Goal: Task Accomplishment & Management: Manage account settings

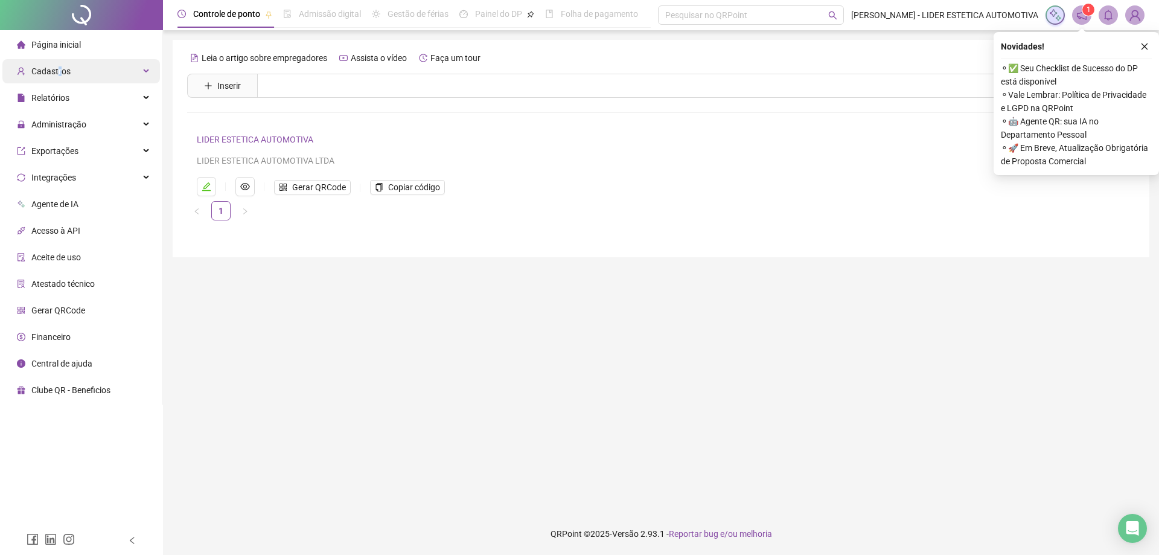
click at [59, 71] on span "Cadastros" at bounding box center [50, 71] width 39 height 10
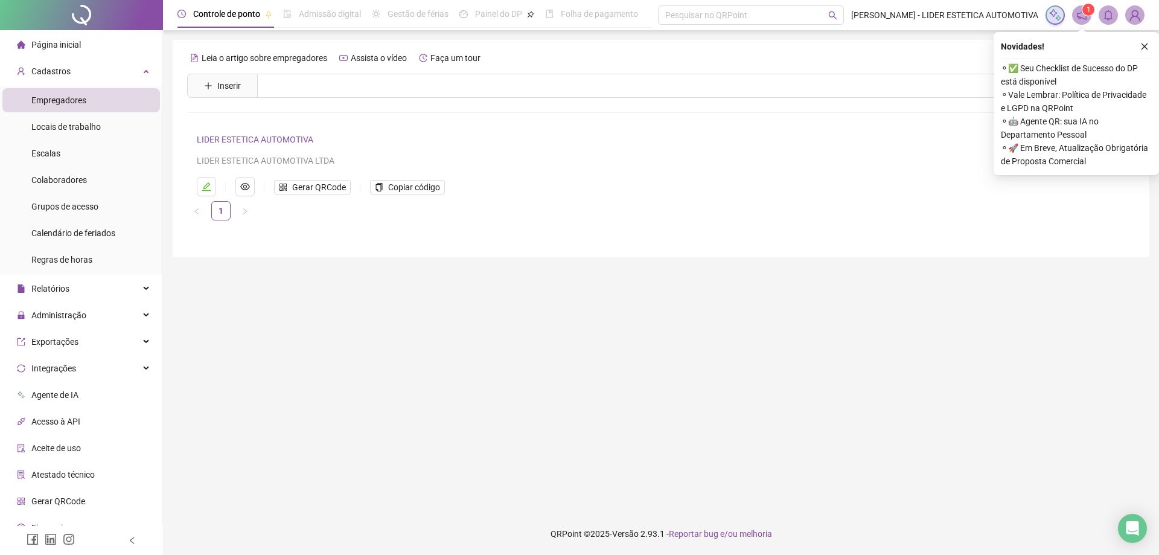
click at [69, 96] on span "Empregadores" at bounding box center [58, 100] width 55 height 10
click at [229, 89] on span "Inserir" at bounding box center [229, 85] width 24 height 13
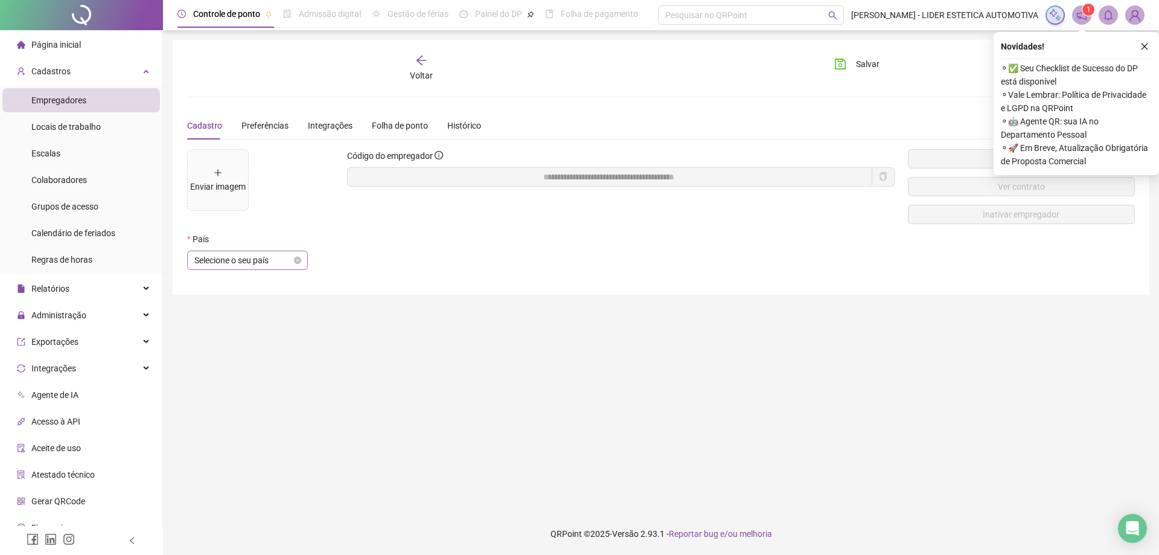
click at [239, 253] on span "Selecione o seu país" at bounding box center [247, 260] width 106 height 18
click at [211, 286] on div "[GEOGRAPHIC_DATA]" at bounding box center [247, 284] width 101 height 13
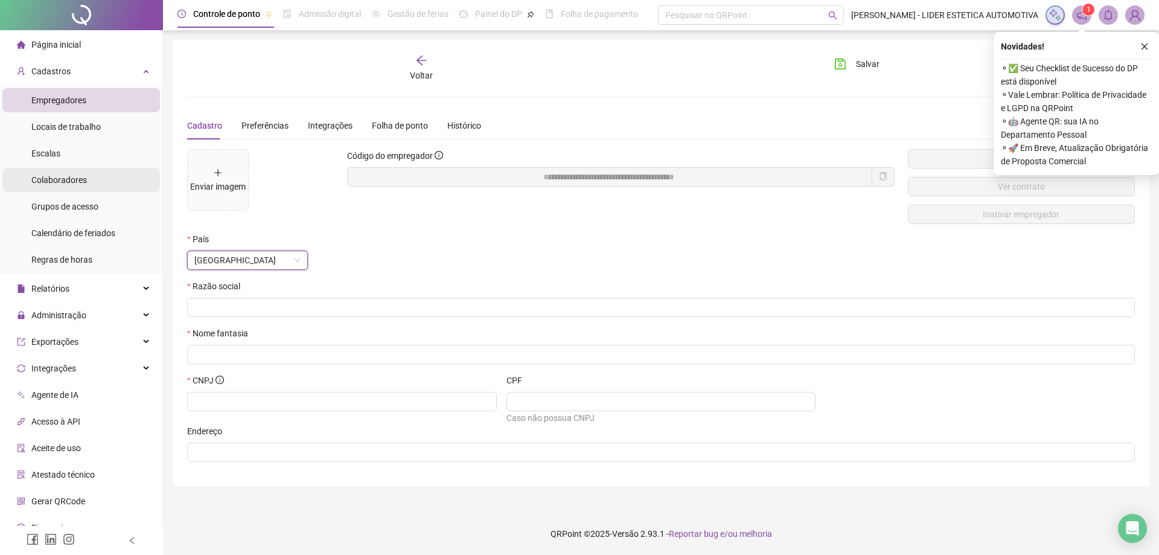
click at [68, 179] on span "Colaboradores" at bounding box center [59, 180] width 56 height 10
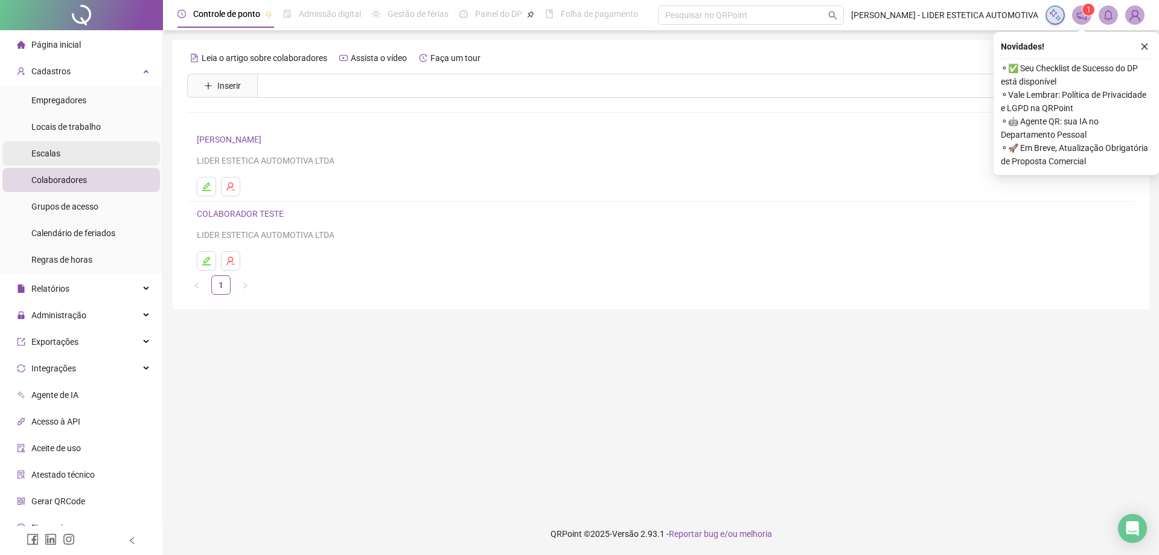
click at [45, 153] on span "Escalas" at bounding box center [45, 153] width 29 height 10
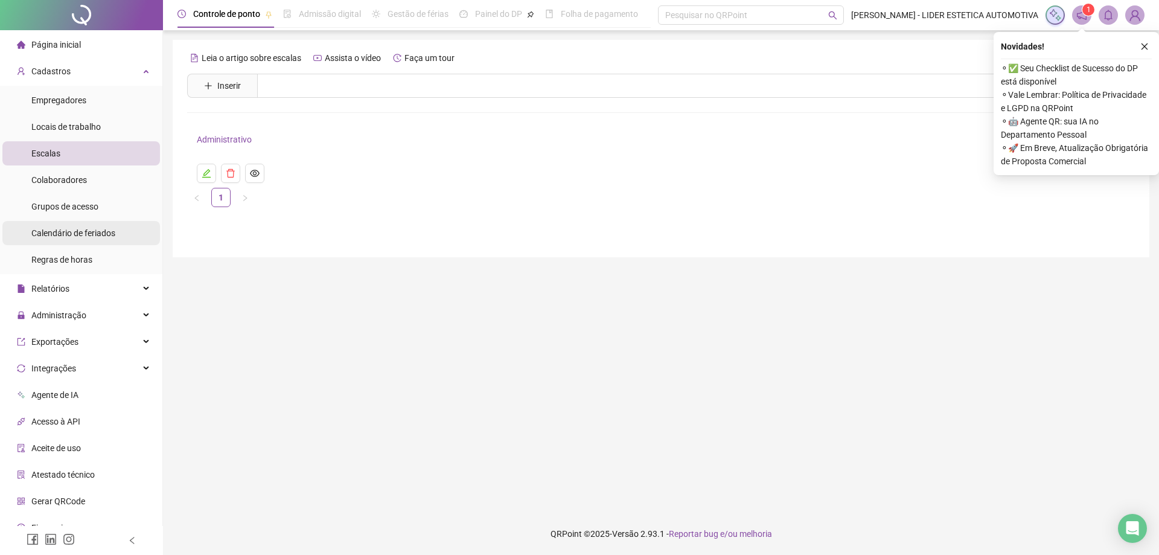
click at [74, 232] on span "Calendário de feriados" at bounding box center [73, 233] width 84 height 10
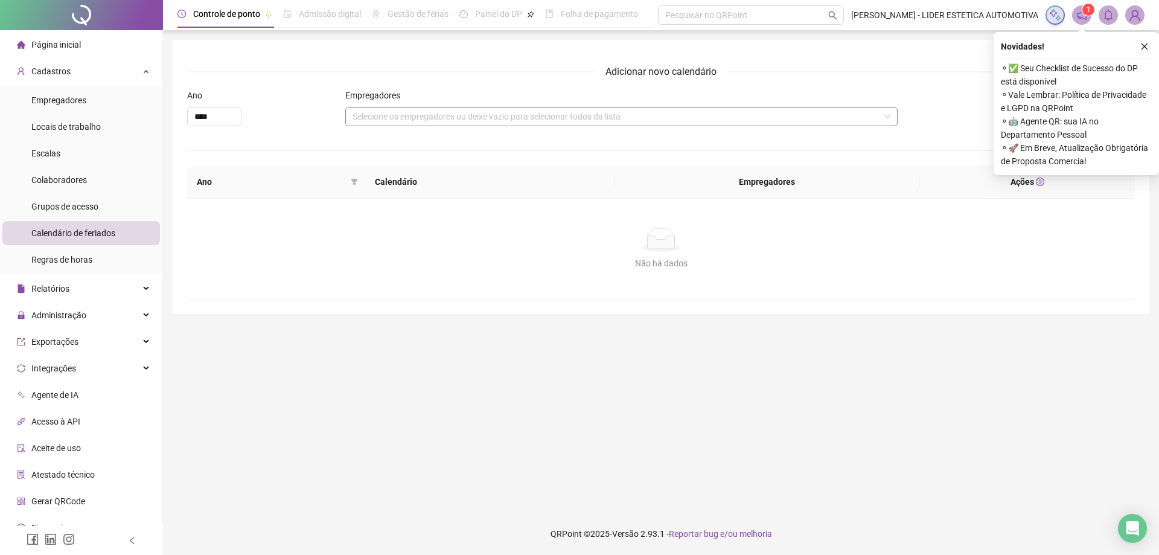
click at [444, 118] on div "Selecione os empregadores ou deixe vazio para selecionar todos da lista" at bounding box center [621, 116] width 552 height 19
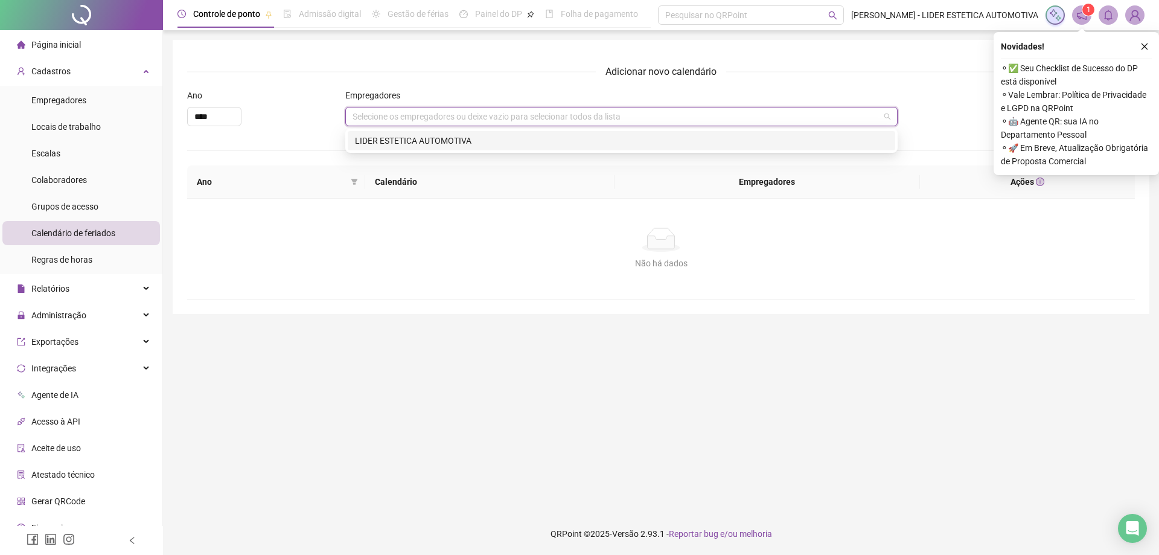
click at [447, 145] on div "LIDER ESTETICA AUTOMOTIVA" at bounding box center [621, 140] width 533 height 13
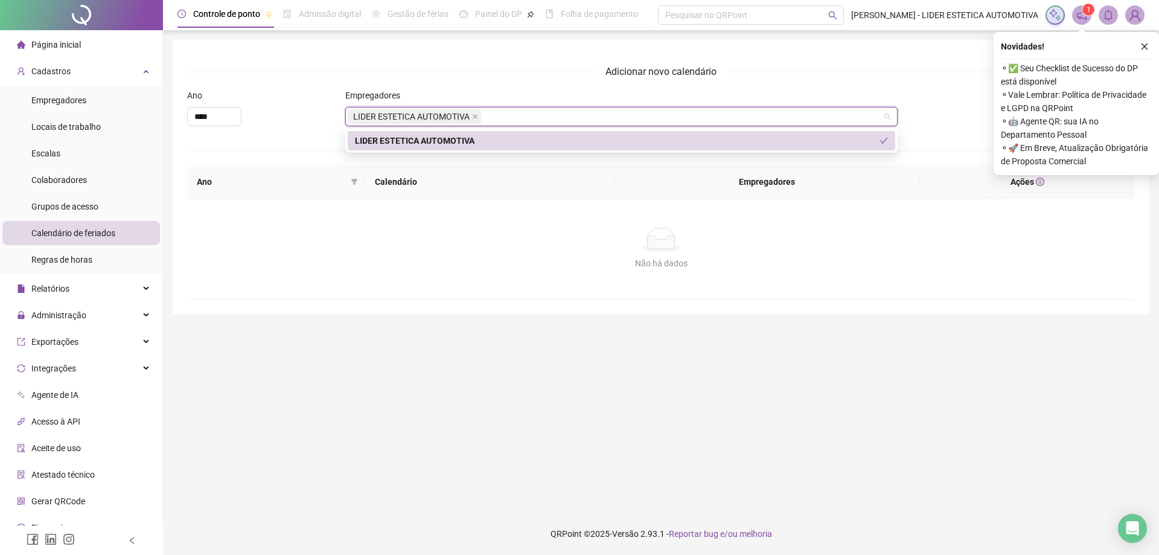
click at [447, 145] on div "LIDER ESTETICA AUTOMOTIVA" at bounding box center [617, 140] width 524 height 13
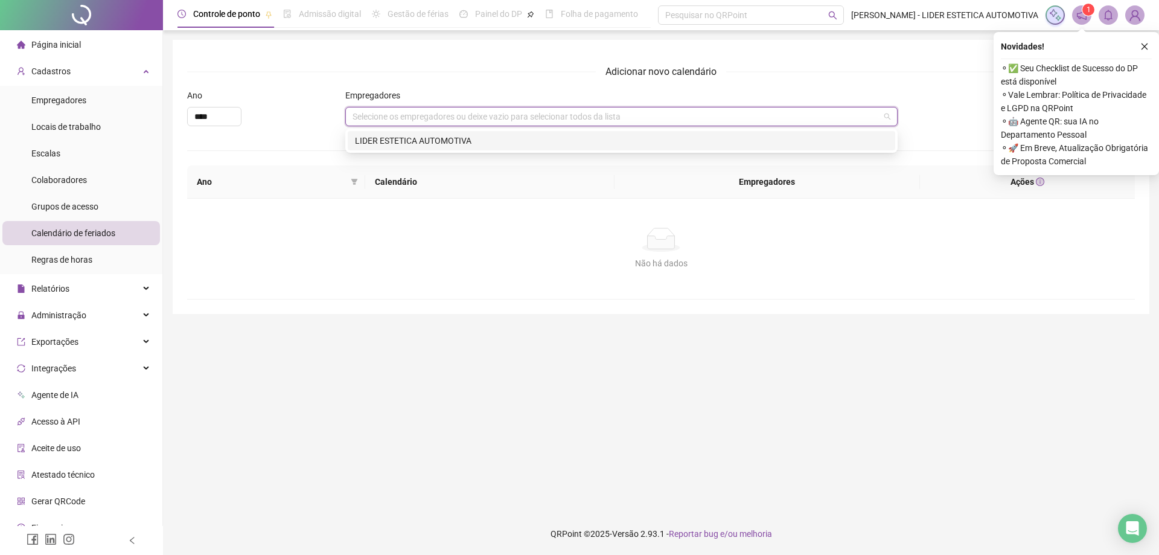
click at [447, 145] on div "LIDER ESTETICA AUTOMOTIVA" at bounding box center [621, 140] width 533 height 13
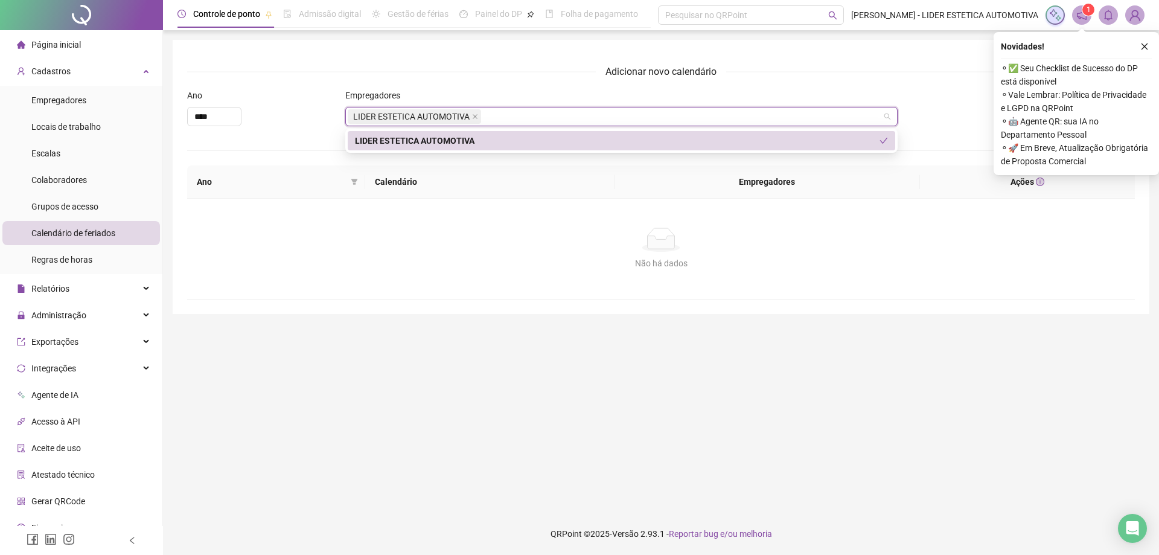
click at [883, 140] on icon "check" at bounding box center [883, 140] width 8 height 8
click at [549, 227] on div "Não há dados Não há dados" at bounding box center [660, 249] width 947 height 100
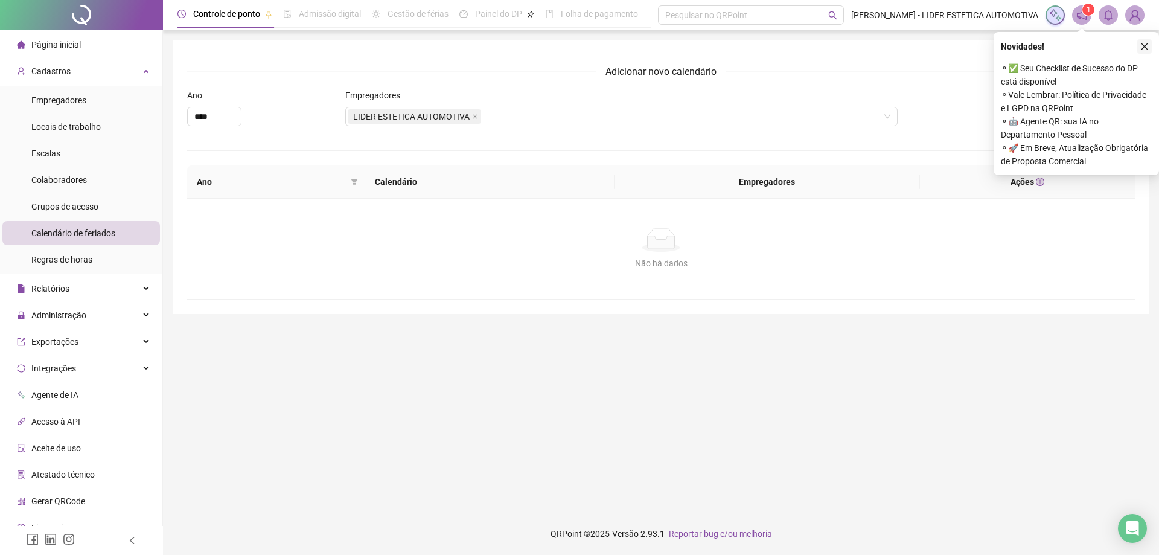
click at [1147, 46] on icon "close" at bounding box center [1144, 46] width 8 height 8
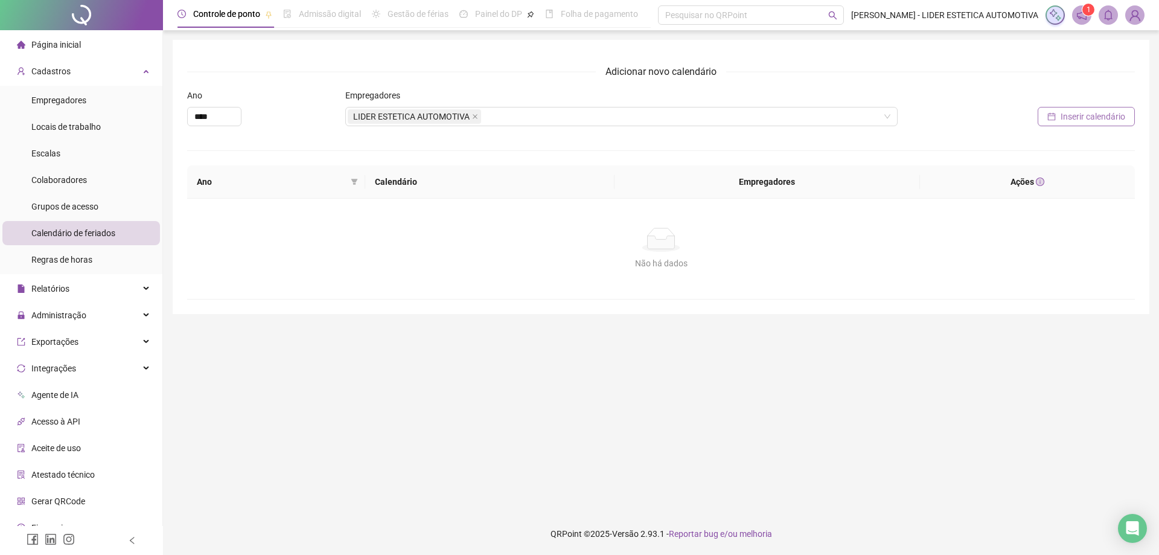
click at [1089, 117] on span "Inserir calendário" at bounding box center [1092, 116] width 65 height 13
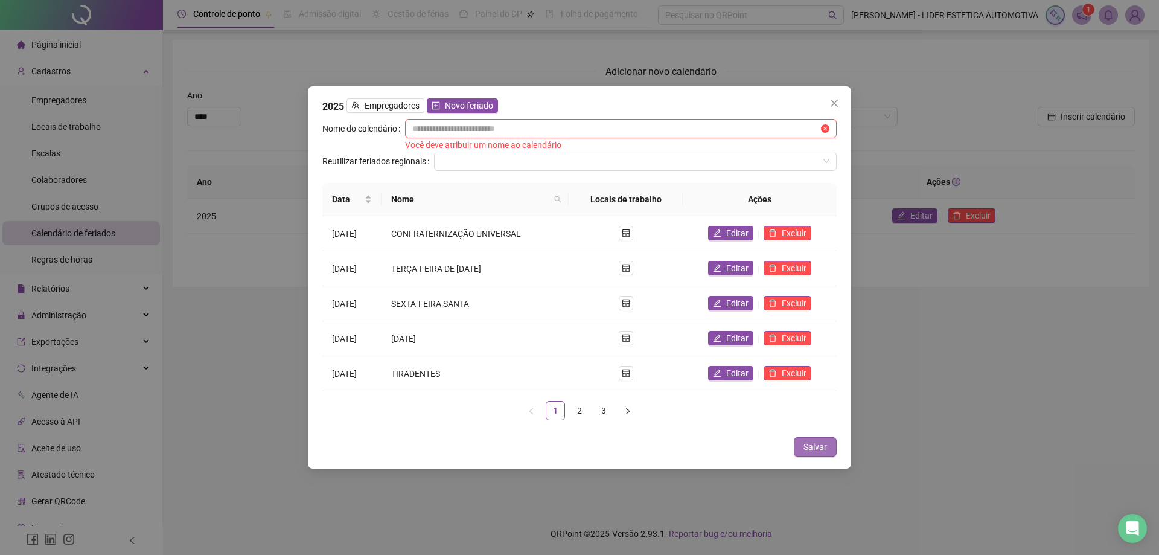
click at [822, 449] on span "Salvar" at bounding box center [815, 446] width 24 height 13
click at [456, 127] on input "text" at bounding box center [615, 128] width 406 height 13
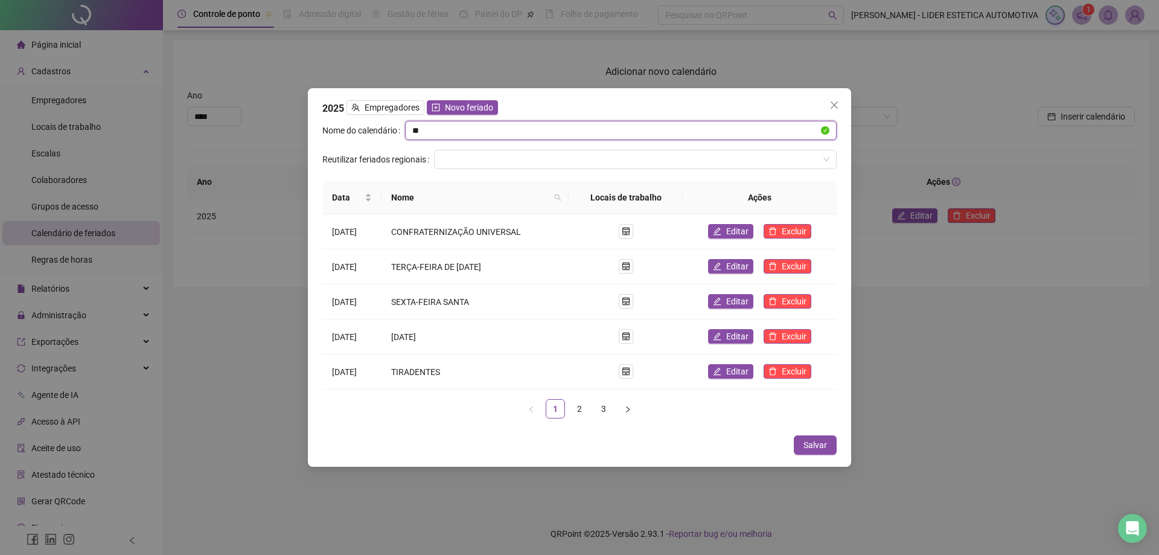
type input "*"
type input "**********"
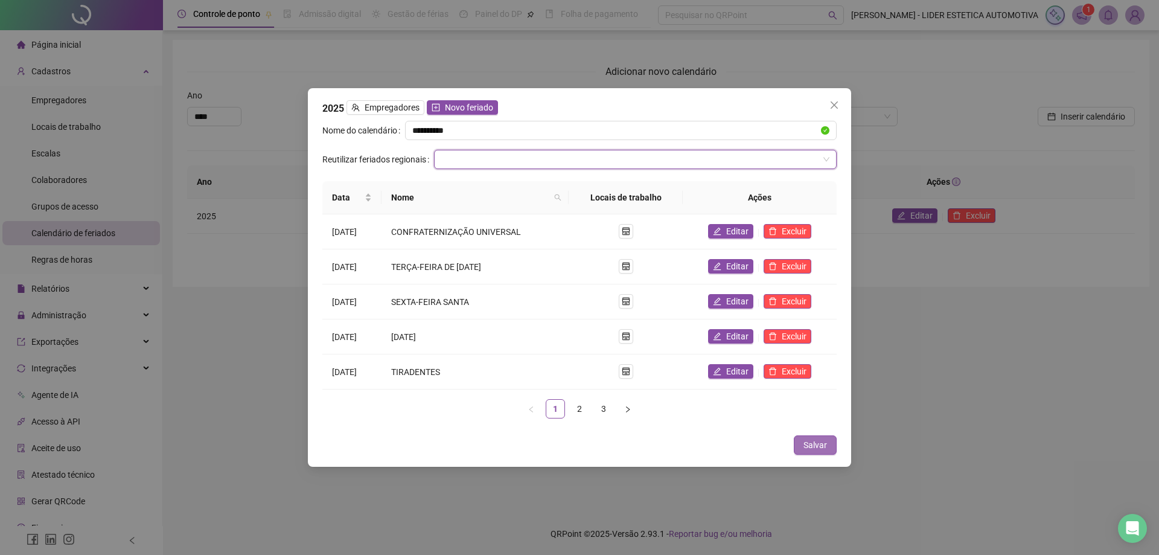
click at [806, 441] on span "Salvar" at bounding box center [815, 444] width 24 height 13
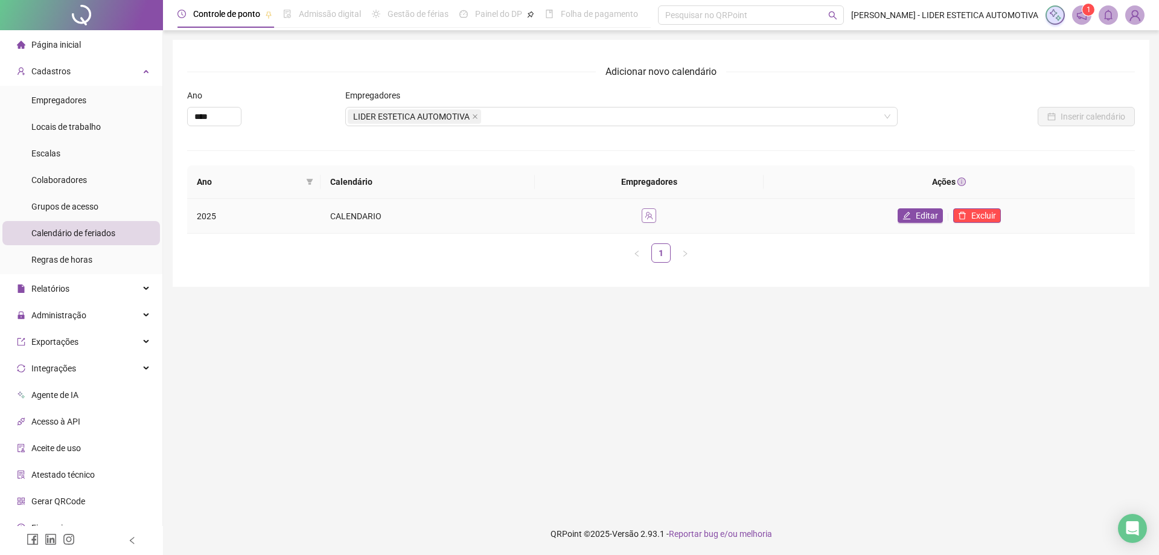
click at [653, 215] on icon "team" at bounding box center [649, 216] width 8 height 8
click at [203, 215] on td "2025" at bounding box center [253, 216] width 133 height 35
click at [924, 216] on span "Editar" at bounding box center [926, 215] width 22 height 13
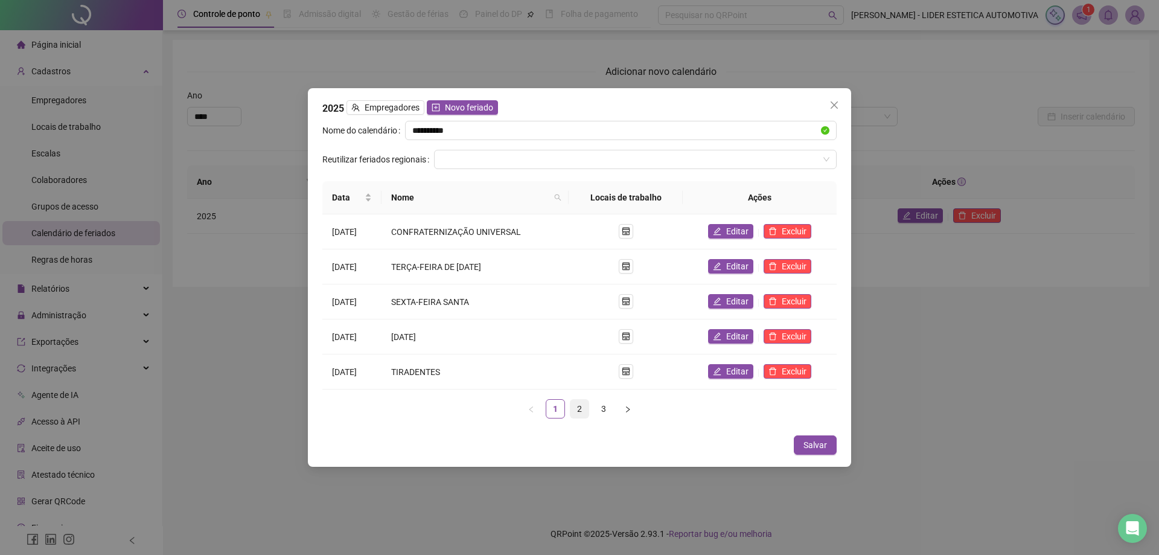
click at [582, 404] on link "2" at bounding box center [579, 408] width 18 height 18
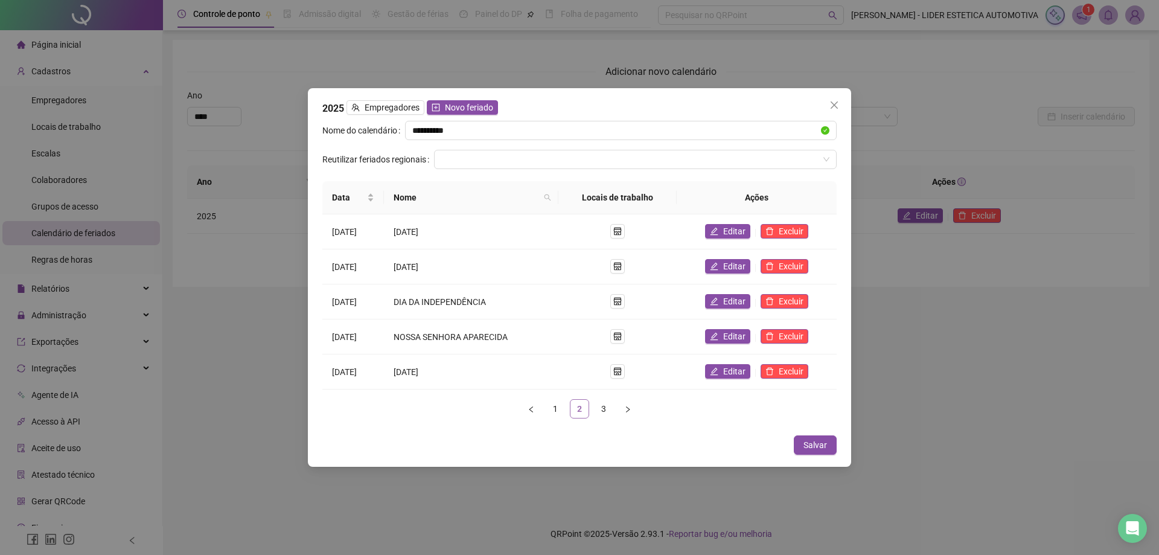
click at [581, 404] on link "2" at bounding box center [579, 408] width 18 height 18
click at [469, 111] on span "Novo feriado" at bounding box center [469, 107] width 48 height 13
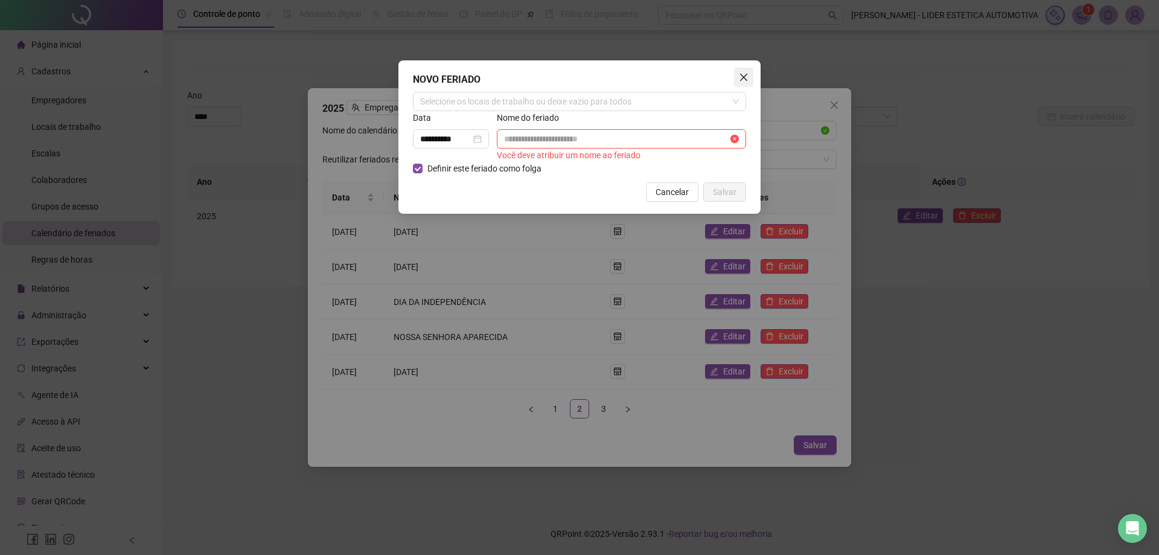
click at [740, 76] on icon "close" at bounding box center [744, 77] width 10 height 10
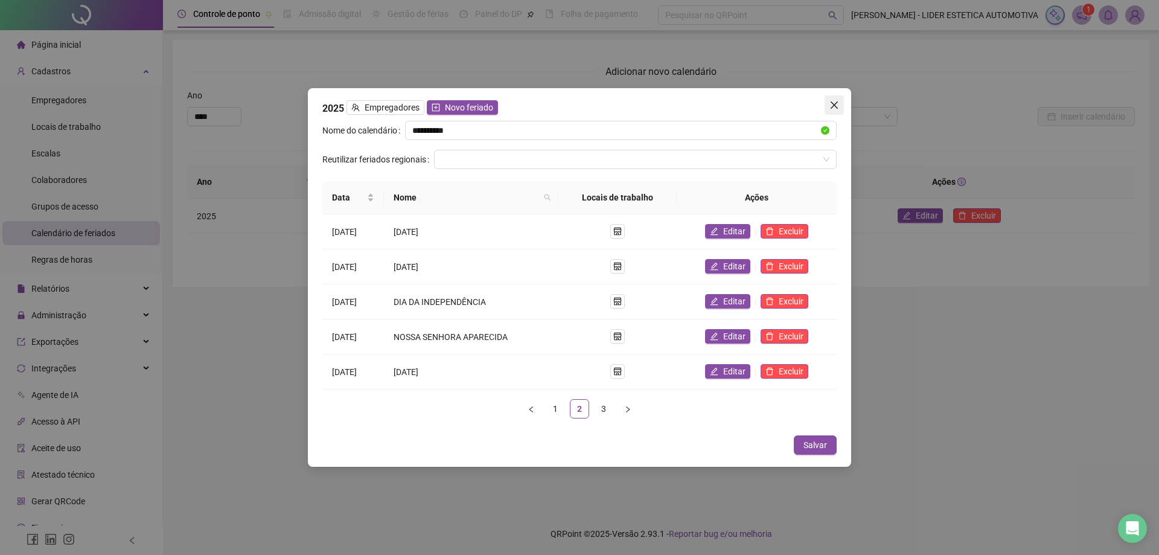
click at [830, 103] on icon "close" at bounding box center [834, 105] width 10 height 10
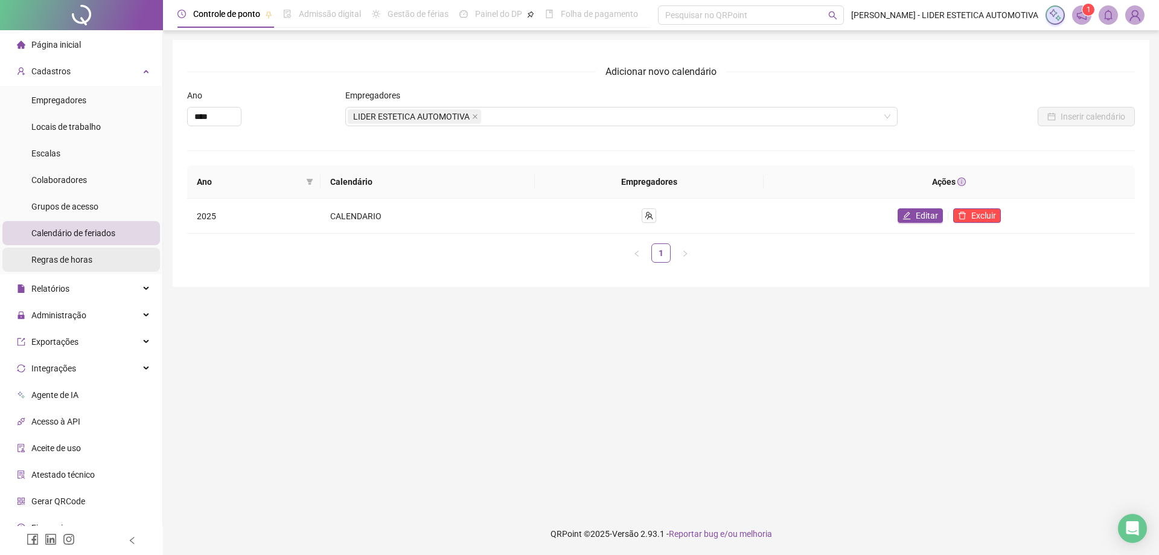
click at [65, 261] on span "Regras de horas" at bounding box center [61, 260] width 61 height 10
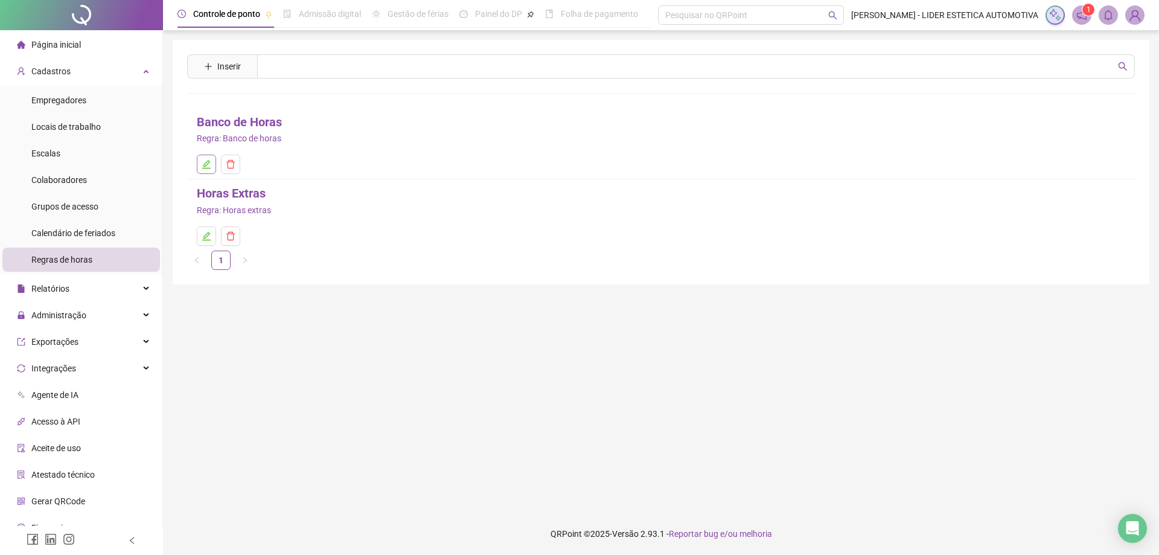
click at [204, 159] on icon "edit" at bounding box center [207, 164] width 10 height 10
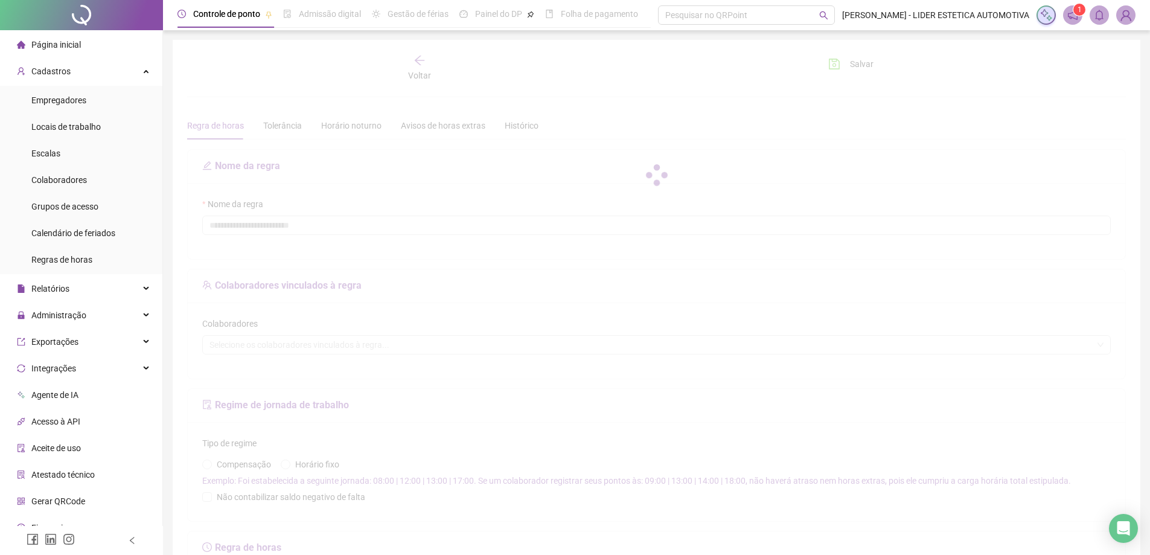
type input "**********"
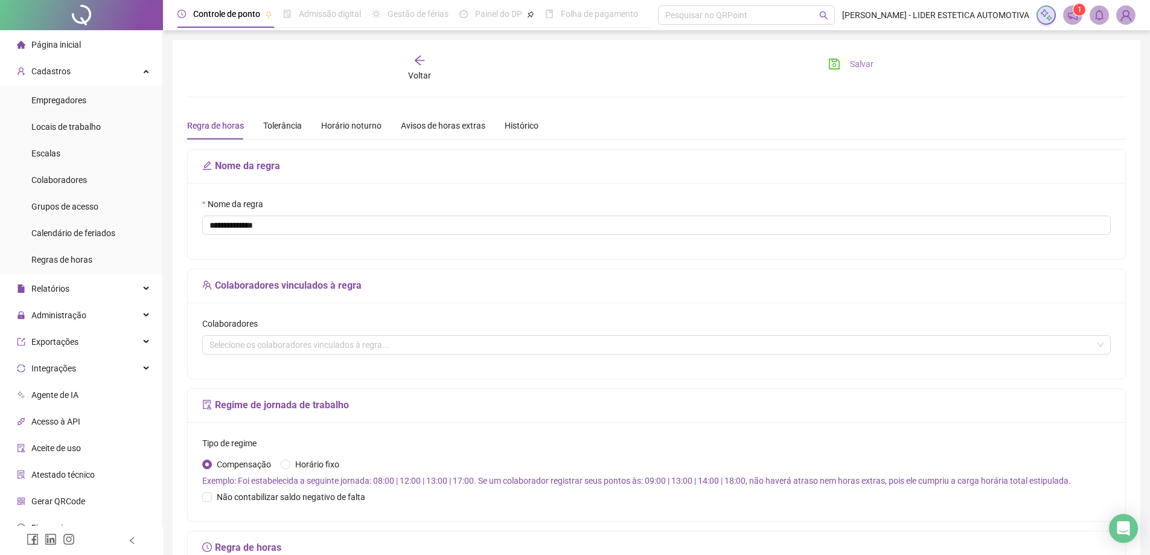
click at [857, 61] on span "Salvar" at bounding box center [862, 63] width 24 height 13
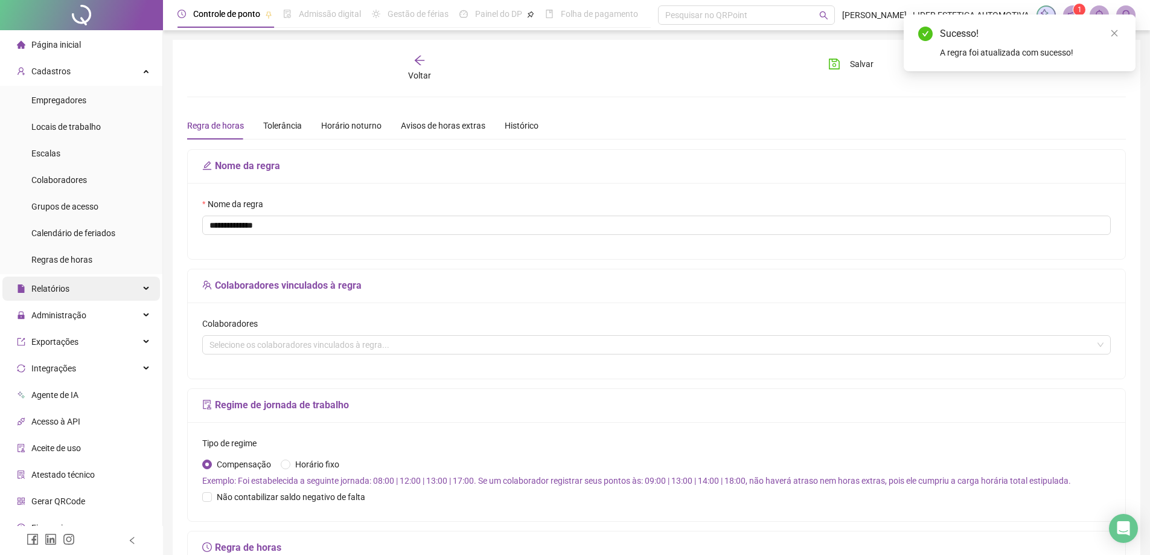
click at [80, 293] on div "Relatórios" at bounding box center [80, 288] width 157 height 24
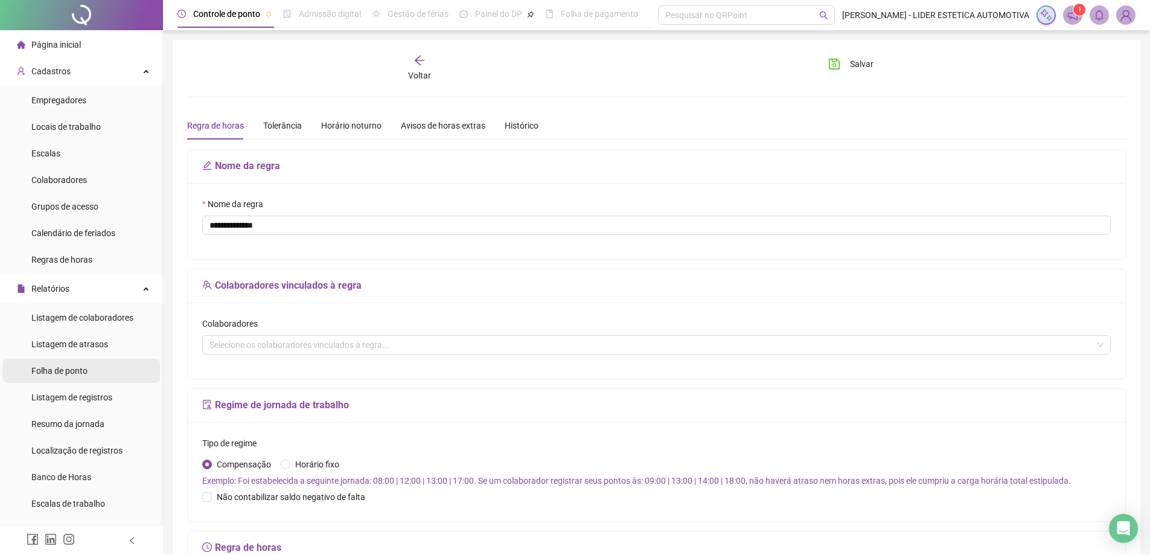
click at [77, 371] on span "Folha de ponto" at bounding box center [59, 371] width 56 height 10
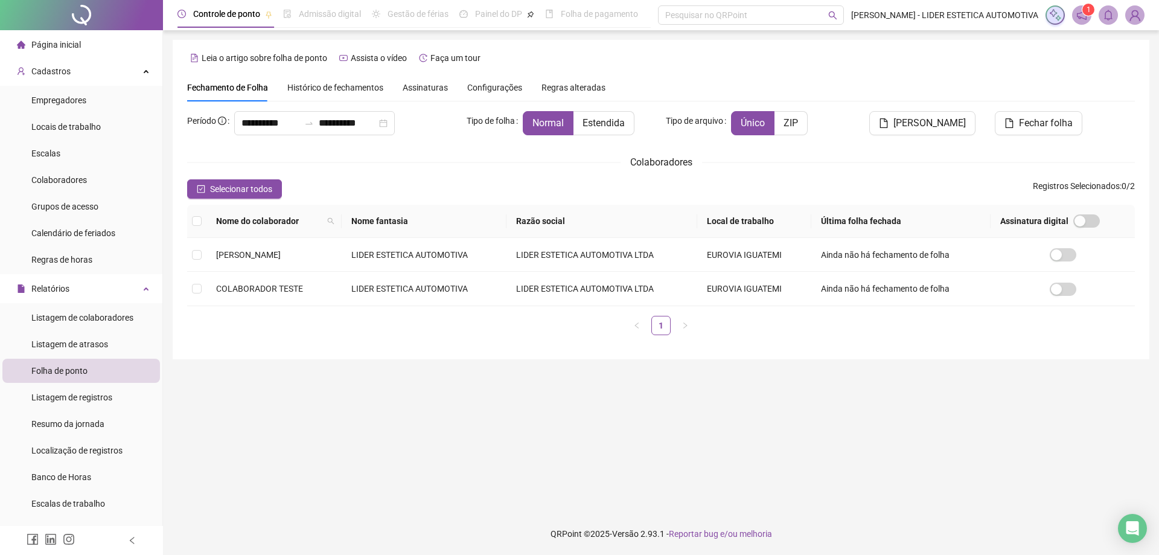
type input "**********"
click at [85, 294] on div "Relatórios" at bounding box center [80, 288] width 157 height 24
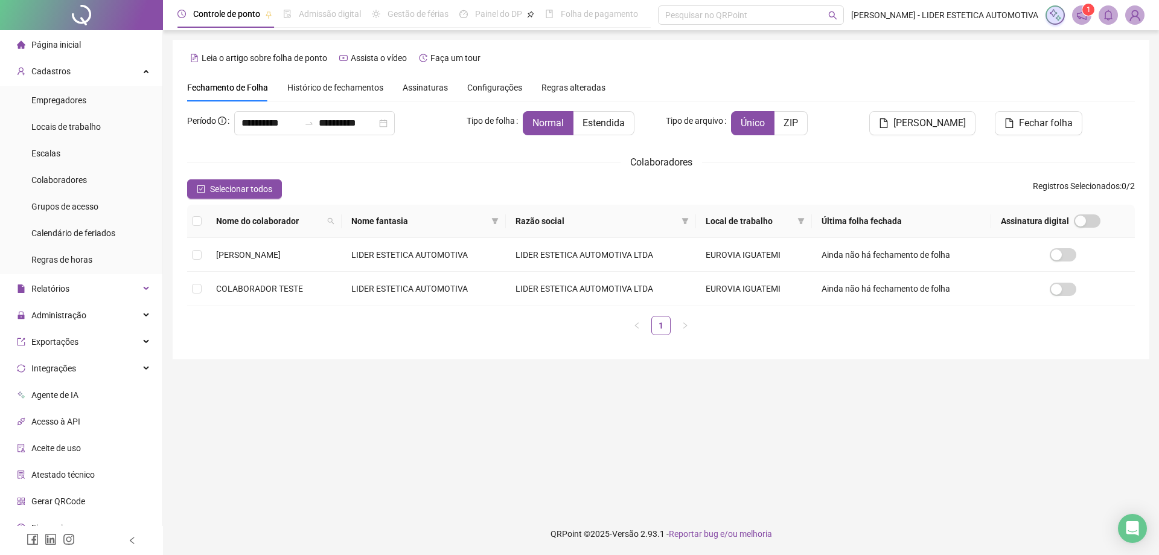
click at [324, 89] on span "Histórico de fechamentos" at bounding box center [335, 88] width 96 height 10
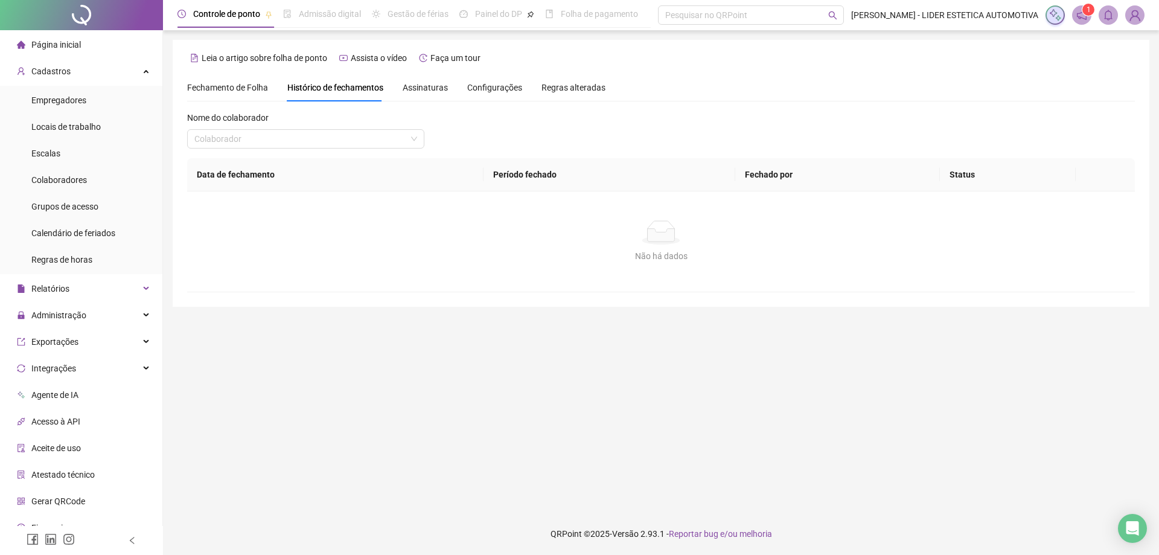
click at [437, 86] on span "Assinaturas" at bounding box center [424, 87] width 45 height 8
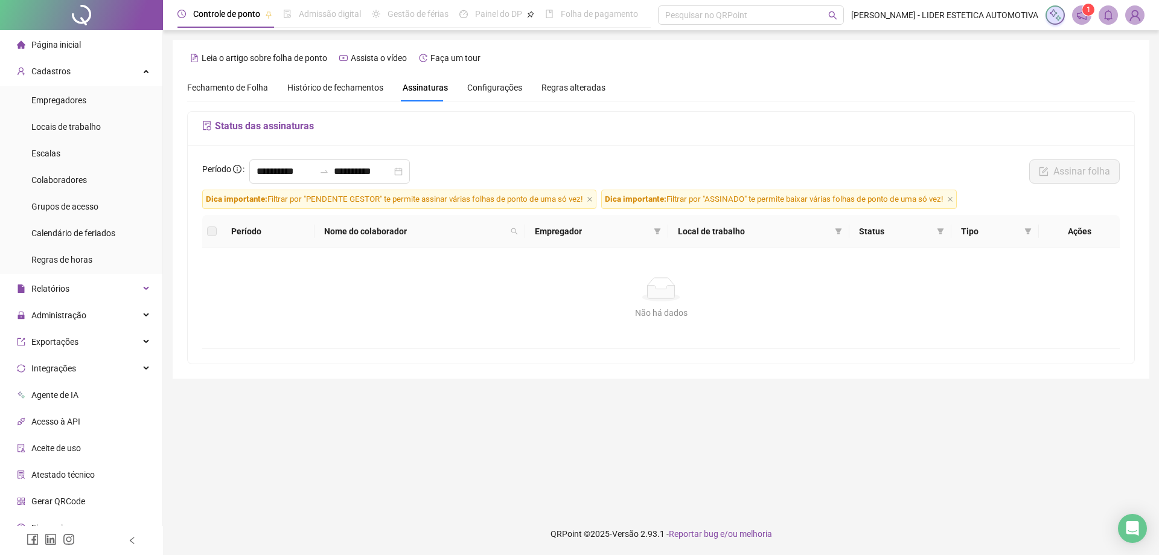
click at [240, 87] on span "Fechamento de Folha" at bounding box center [227, 88] width 81 height 10
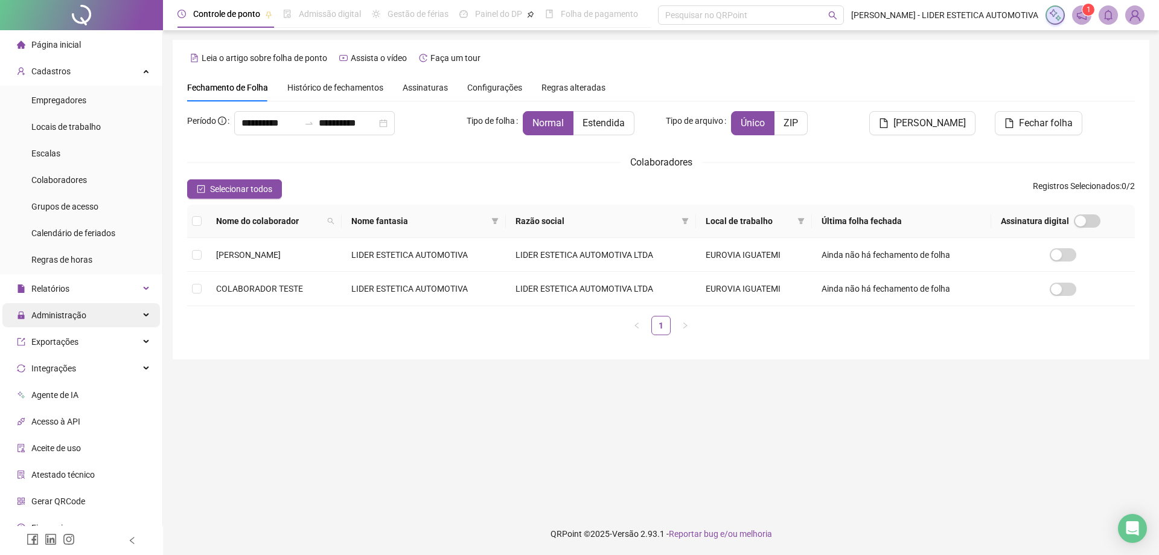
scroll to position [40, 0]
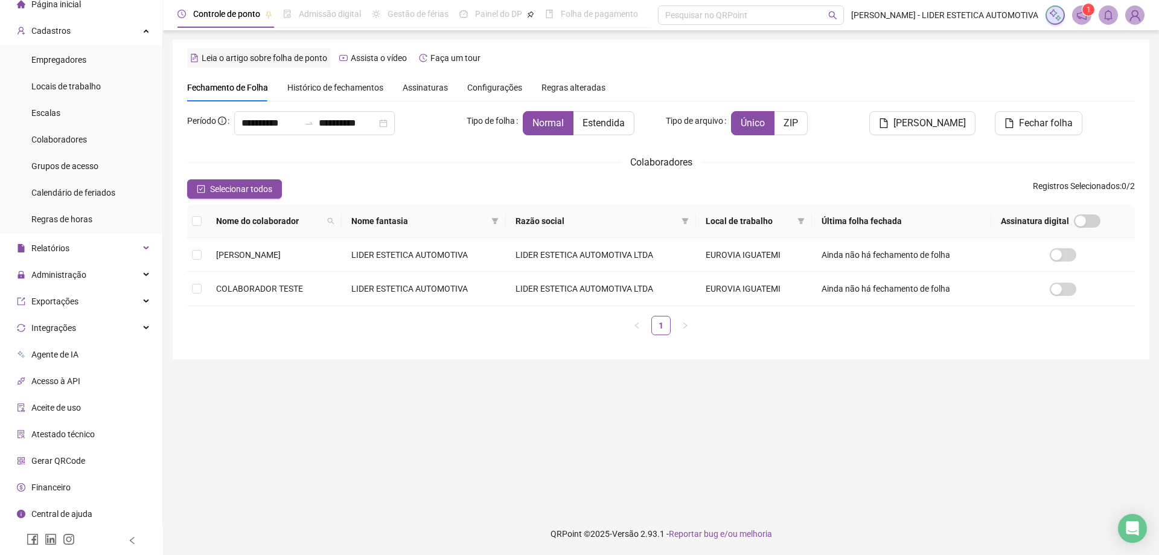
click at [266, 58] on span "Leia o artigo sobre folha de ponto" at bounding box center [265, 58] width 126 height 10
click at [301, 56] on span "Leia o artigo sobre folha de ponto" at bounding box center [265, 58] width 126 height 10
